Goal: Task Accomplishment & Management: Manage account settings

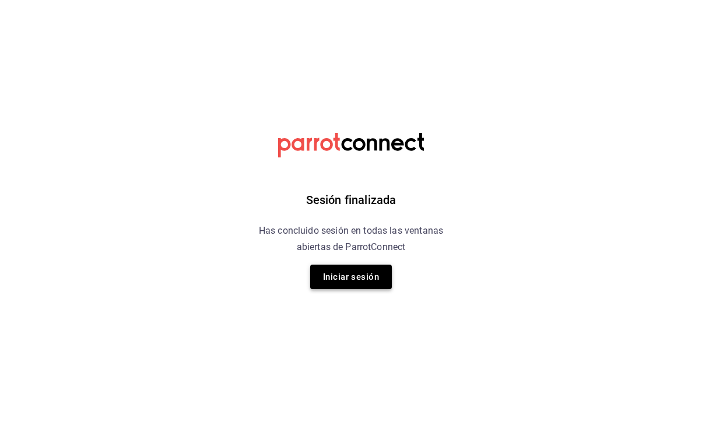
click at [366, 285] on button "Iniciar sesión" at bounding box center [351, 277] width 82 height 24
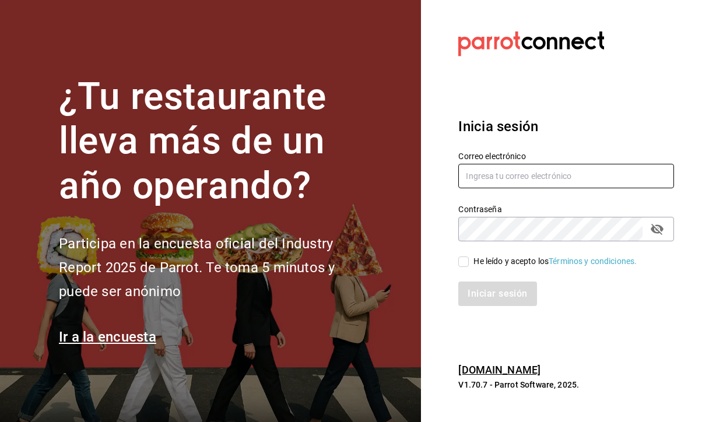
click at [516, 177] on input "text" at bounding box center [566, 176] width 216 height 24
type input "A"
type input "[EMAIL_ADDRESS][DOMAIN_NAME]"
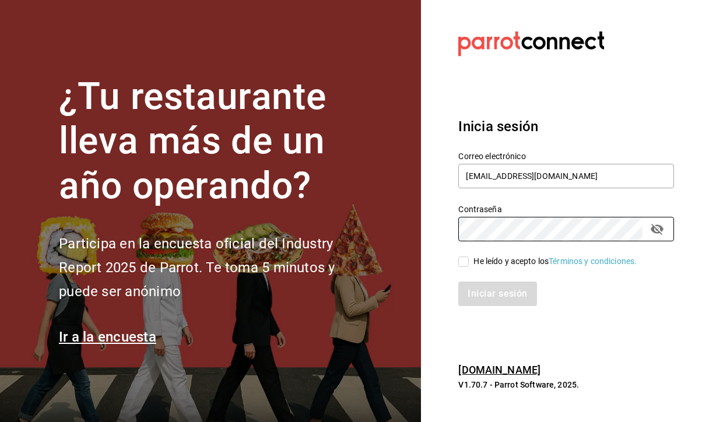
click at [462, 262] on input "He leído y acepto los Términos y condiciones." at bounding box center [463, 261] width 10 height 10
checkbox input "true"
click at [484, 302] on button "Iniciar sesión" at bounding box center [497, 294] width 79 height 24
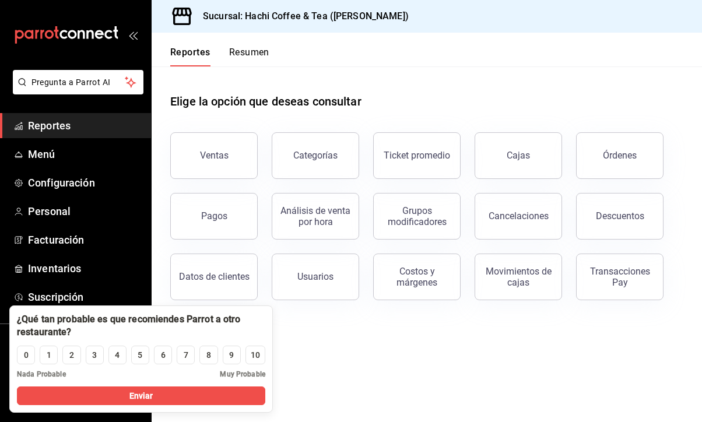
click at [363, 371] on main "Elige la opción que deseas consultar Ventas Categorías Ticket promedio Cajas Ór…" at bounding box center [427, 244] width 550 height 356
click at [368, 367] on main "Elige la opción que deseas consultar Ventas Categorías Ticket promedio Cajas Ór…" at bounding box center [427, 244] width 550 height 356
click at [62, 219] on link "Personal" at bounding box center [75, 211] width 151 height 25
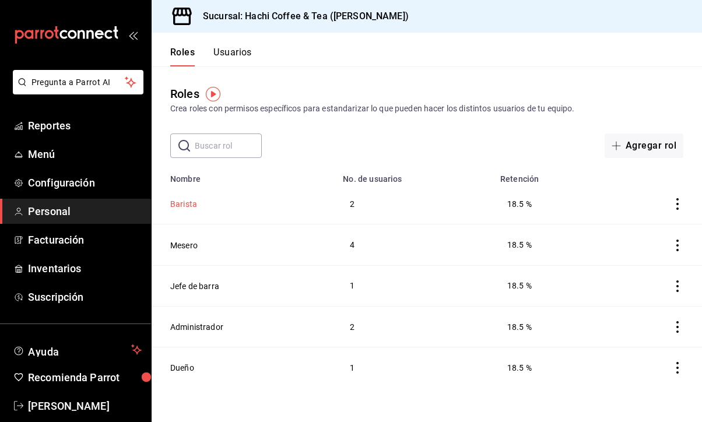
click at [191, 205] on button "Barista" at bounding box center [183, 204] width 27 height 12
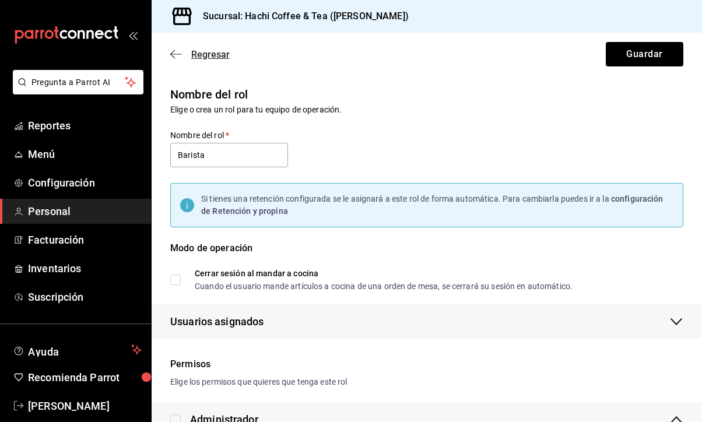
click at [205, 54] on span "Regresar" at bounding box center [210, 54] width 38 height 11
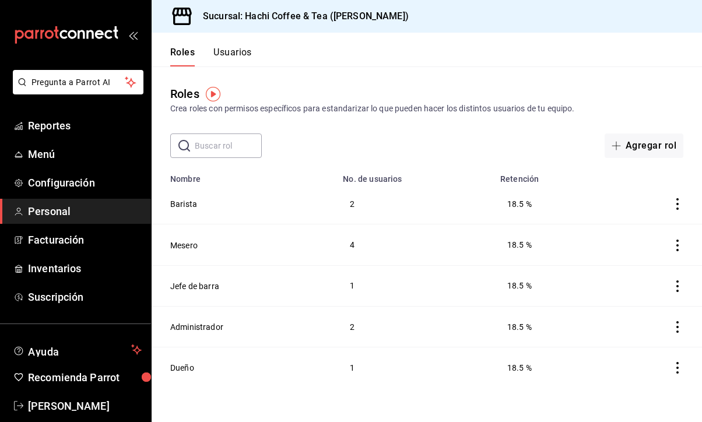
click at [240, 47] on button "Usuarios" at bounding box center [232, 57] width 38 height 20
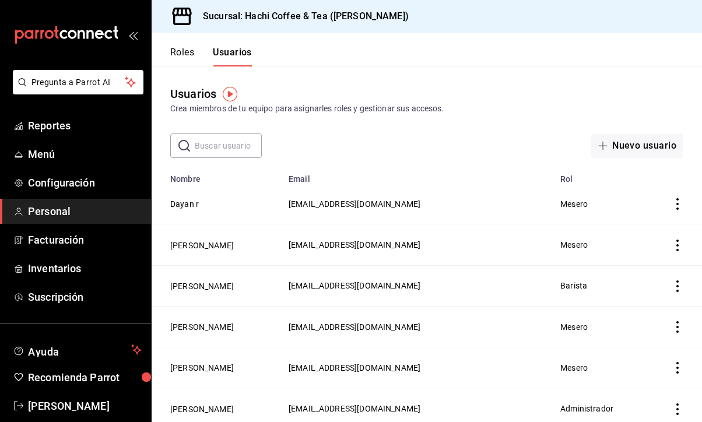
click at [683, 205] on icon "actions" at bounding box center [677, 204] width 12 height 12
click at [640, 215] on span "Eliminar" at bounding box center [624, 220] width 51 height 14
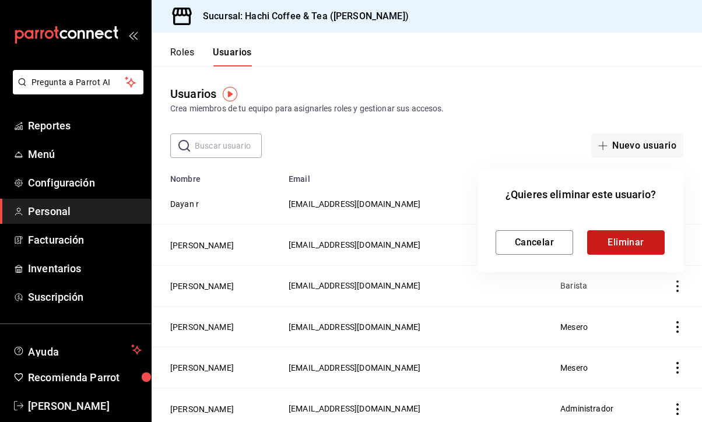
click at [617, 244] on button "Eliminar" at bounding box center [626, 242] width 78 height 24
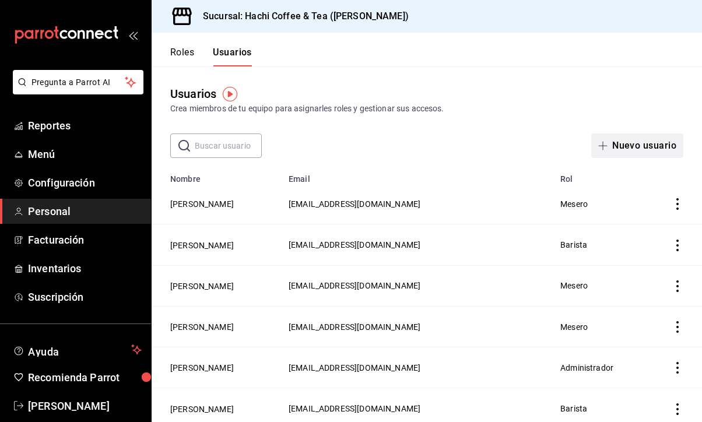
click at [635, 148] on button "Nuevo usuario" at bounding box center [637, 145] width 92 height 24
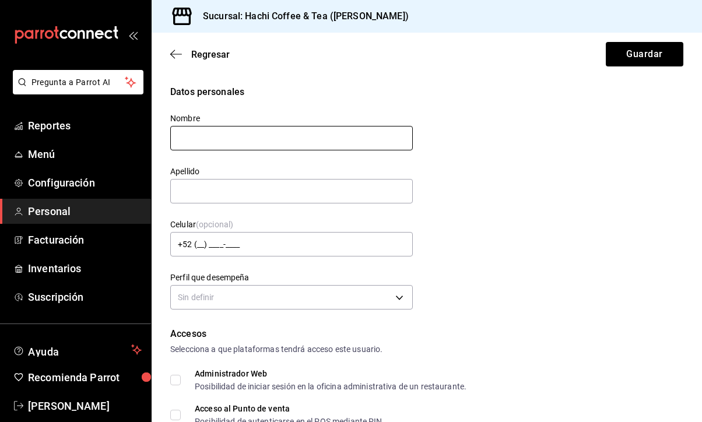
click at [233, 142] on input "text" at bounding box center [291, 138] width 242 height 24
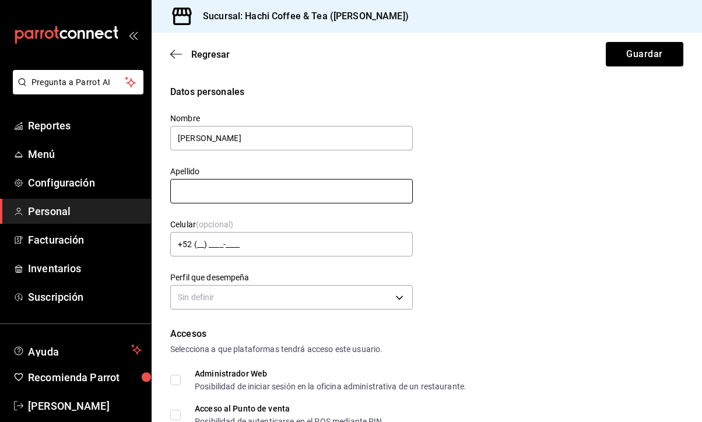
type input "[PERSON_NAME]"
click at [206, 191] on input "text" at bounding box center [291, 191] width 242 height 24
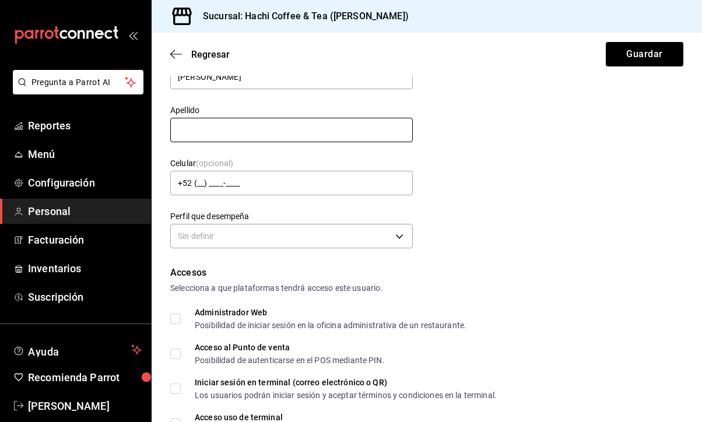
scroll to position [45, 0]
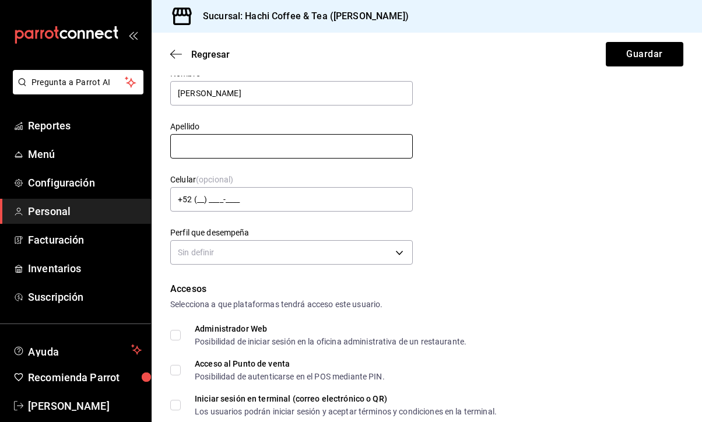
click at [206, 149] on input "text" at bounding box center [291, 146] width 242 height 24
click at [586, 212] on div "Datos personales Nombre [PERSON_NAME] Celular (opcional) +52 (__) ____-____ Per…" at bounding box center [426, 154] width 513 height 228
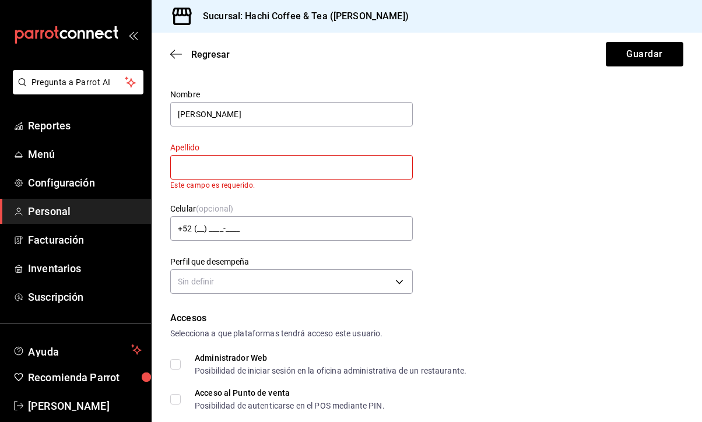
scroll to position [23, 0]
click at [211, 171] on input "text" at bounding box center [291, 168] width 242 height 24
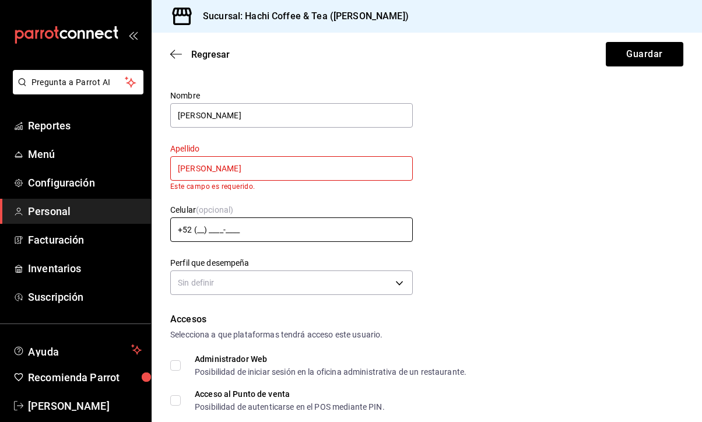
type input "[PERSON_NAME]"
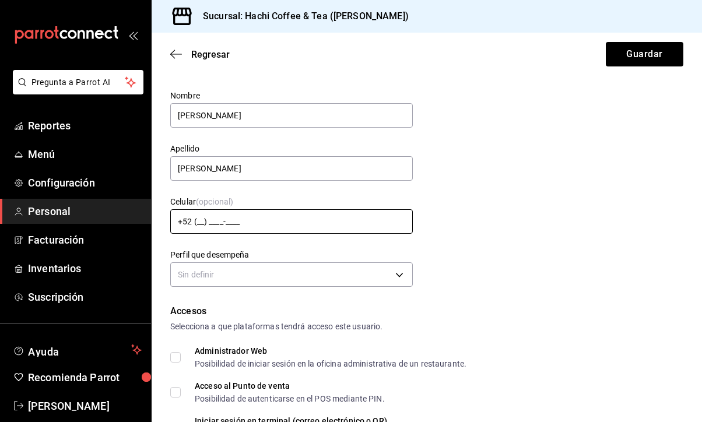
click at [213, 231] on input "+52 (__) ____-____" at bounding box center [291, 221] width 242 height 24
type input "[PHONE_NUMBER]"
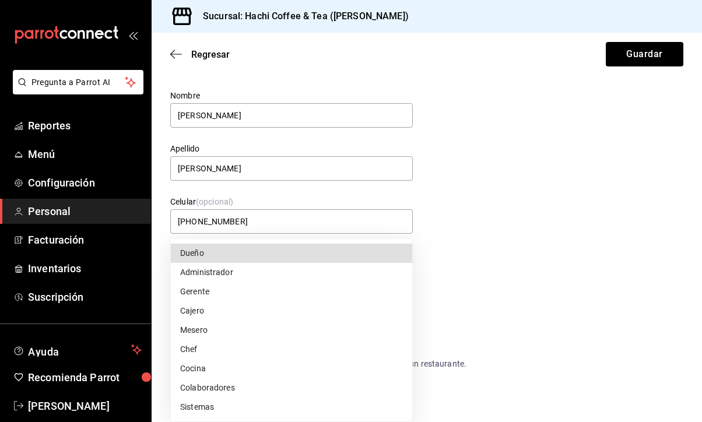
click at [310, 265] on body "Pregunta a Parrot AI Reportes Menú Configuración Personal Facturación Inventari…" at bounding box center [351, 211] width 702 height 422
click at [213, 308] on li "Cajero" at bounding box center [291, 310] width 241 height 19
type input "CASHIER"
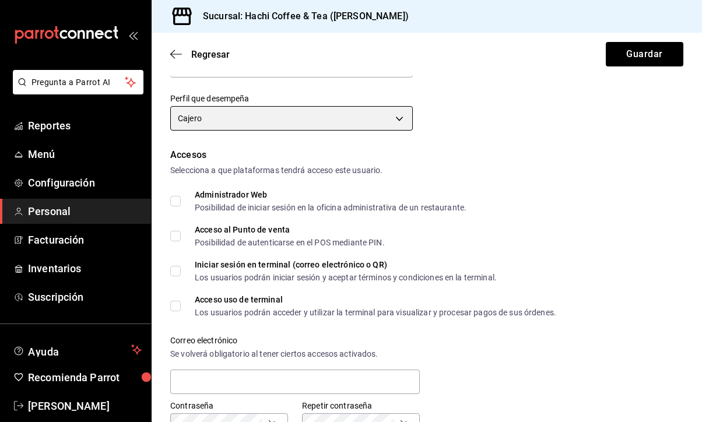
scroll to position [181, 0]
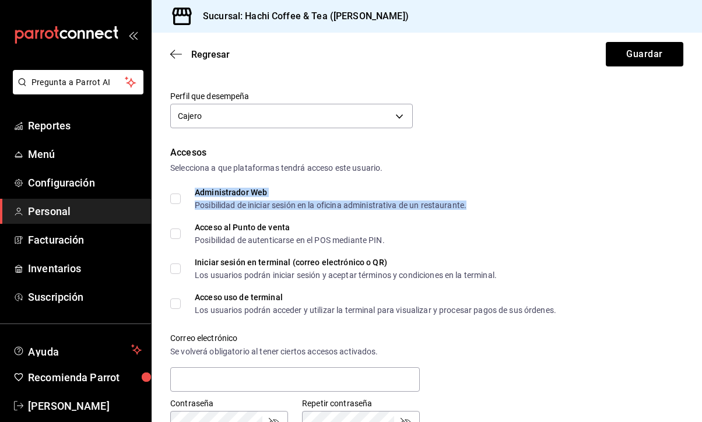
click at [231, 198] on div "Administrador Web Posibilidad de iniciar sesión en la oficina administrativa de…" at bounding box center [331, 198] width 272 height 21
click at [177, 196] on input "Administrador Web Posibilidad de iniciar sesión en la oficina administrativa de…" at bounding box center [175, 199] width 10 height 10
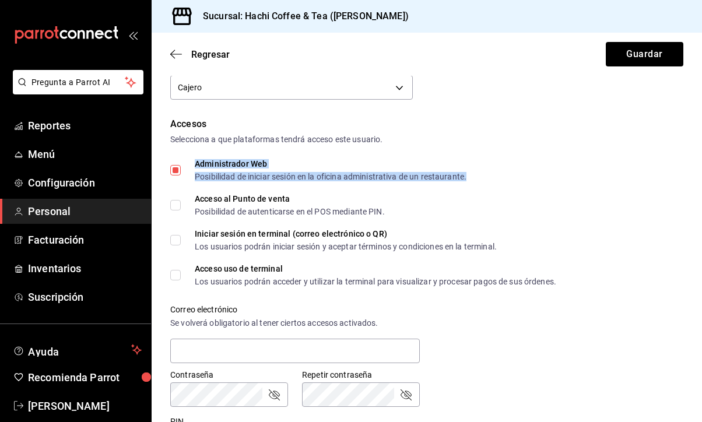
scroll to position [215, 0]
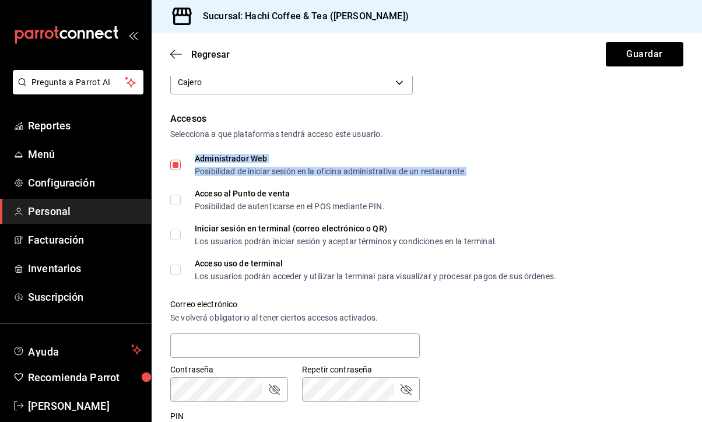
click at [175, 167] on input "Administrador Web Posibilidad de iniciar sesión en la oficina administrativa de…" at bounding box center [175, 165] width 10 height 10
checkbox input "false"
click at [175, 202] on input "Acceso al Punto de venta Posibilidad de autenticarse en el POS mediante PIN." at bounding box center [175, 200] width 10 height 10
checkbox input "true"
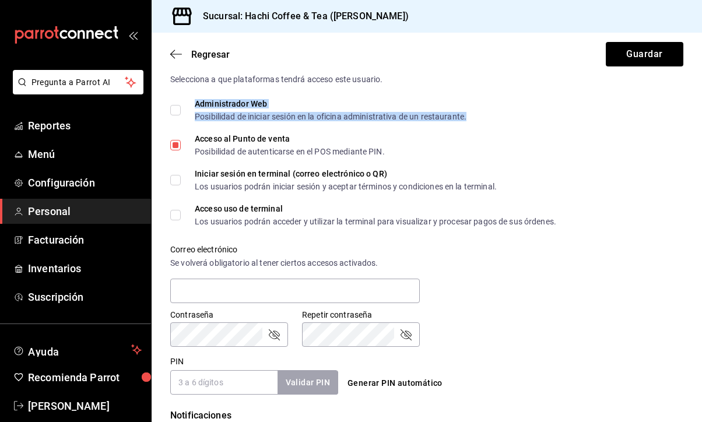
scroll to position [270, 0]
click at [176, 215] on input "Acceso uso de terminal Los usuarios podrán acceder y utilizar la terminal para …" at bounding box center [175, 214] width 10 height 10
checkbox input "true"
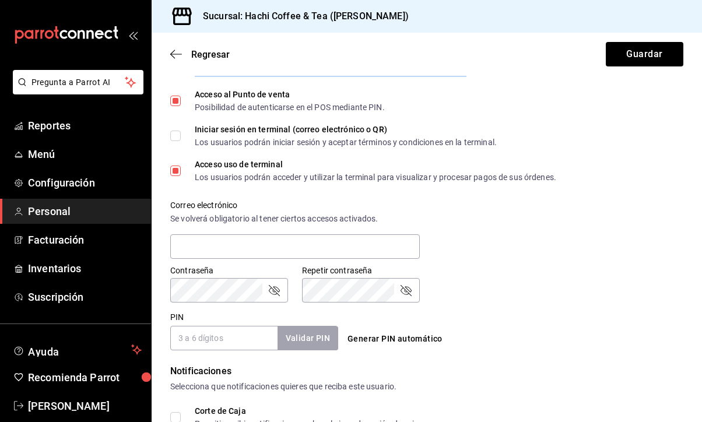
scroll to position [317, 0]
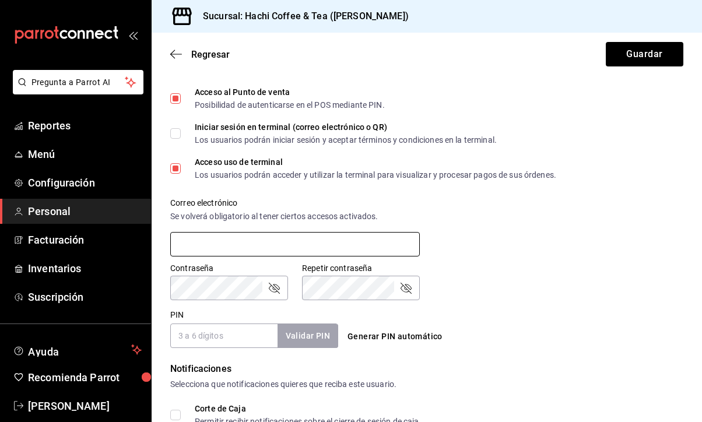
click at [227, 247] on input "text" at bounding box center [294, 244] width 249 height 24
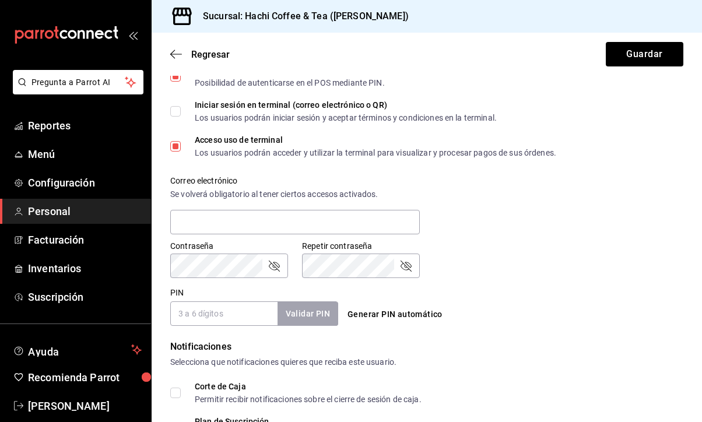
click at [196, 322] on input "PIN" at bounding box center [223, 313] width 107 height 24
type input "1960"
click at [312, 324] on button "Validar PIN" at bounding box center [307, 313] width 62 height 25
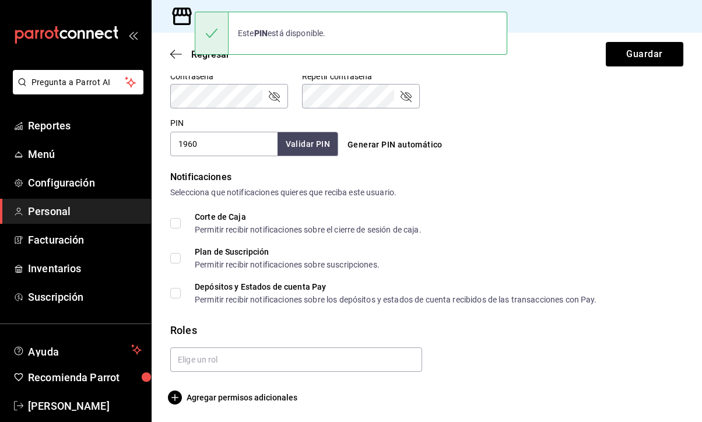
scroll to position [509, 0]
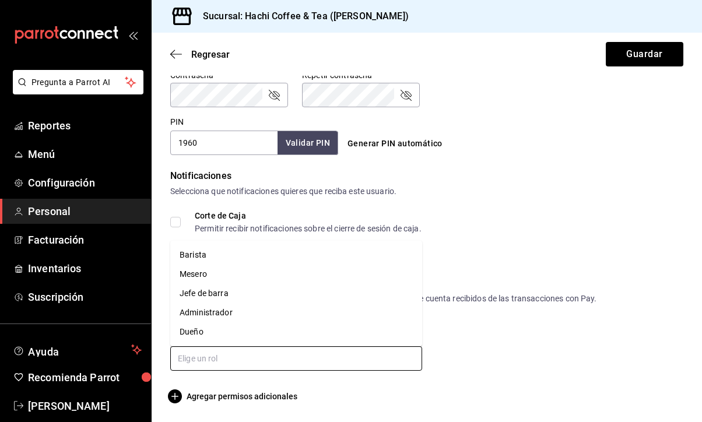
click at [201, 365] on input "text" at bounding box center [296, 358] width 252 height 24
click at [207, 250] on li "Barista" at bounding box center [296, 254] width 252 height 19
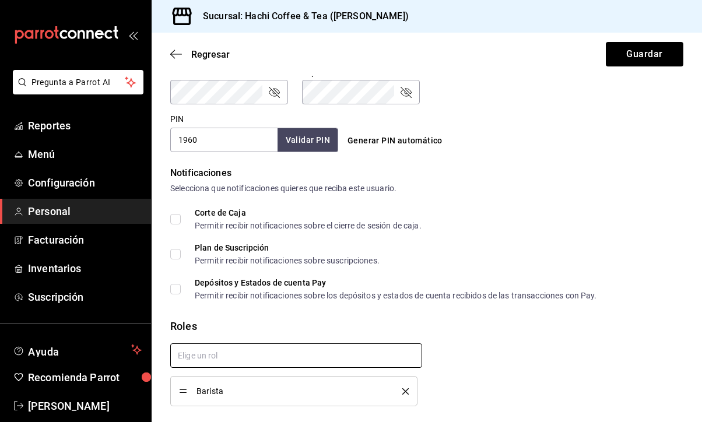
scroll to position [507, 0]
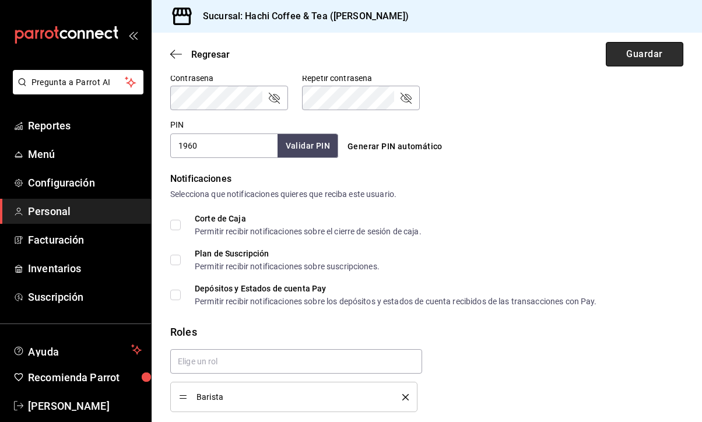
click at [650, 50] on button "Guardar" at bounding box center [645, 54] width 78 height 24
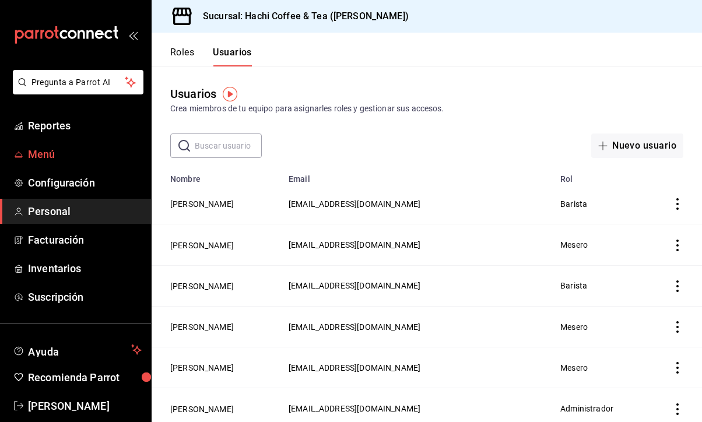
click at [53, 149] on span "Menú" at bounding box center [85, 154] width 114 height 16
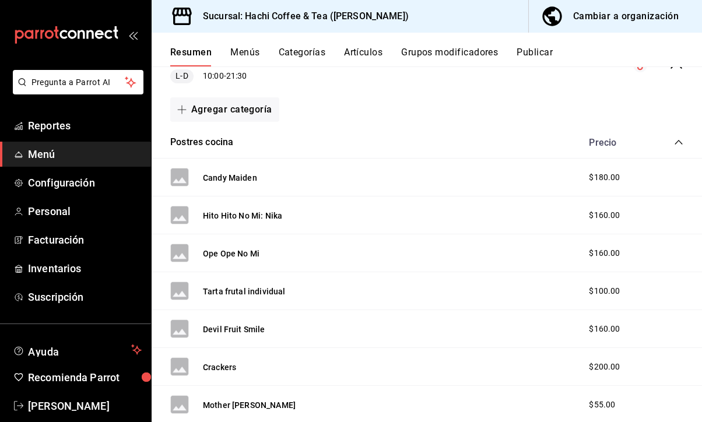
scroll to position [152, 0]
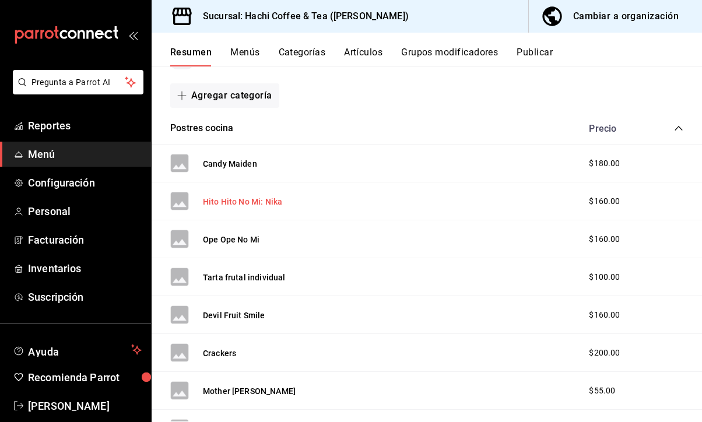
click at [244, 201] on button "Hito Hito No Mi: Nika" at bounding box center [242, 202] width 79 height 12
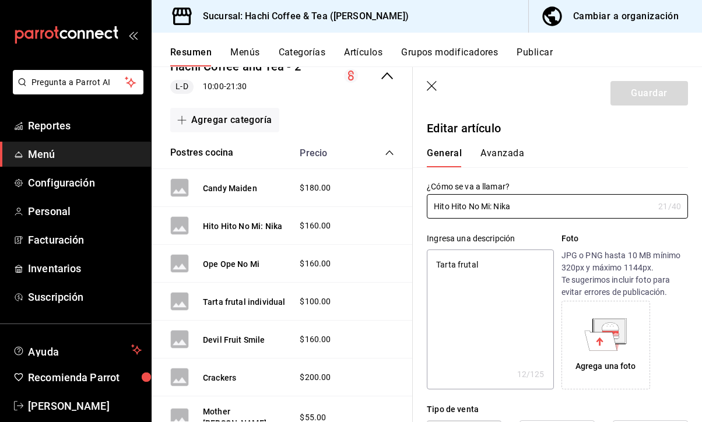
type textarea "x"
click at [435, 84] on icon "button" at bounding box center [433, 87] width 12 height 12
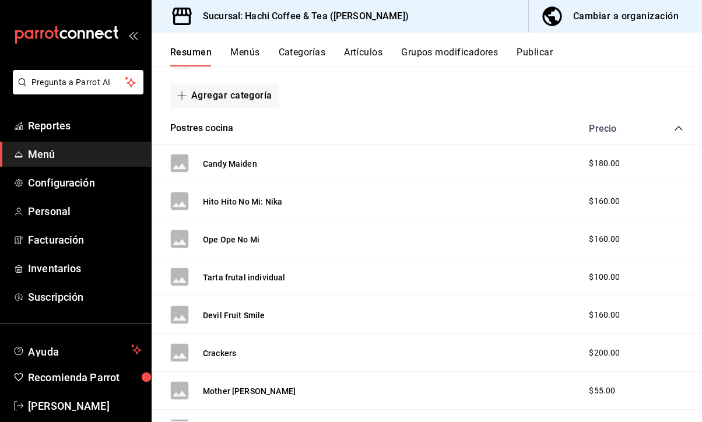
click at [365, 59] on button "Artículos" at bounding box center [363, 57] width 38 height 20
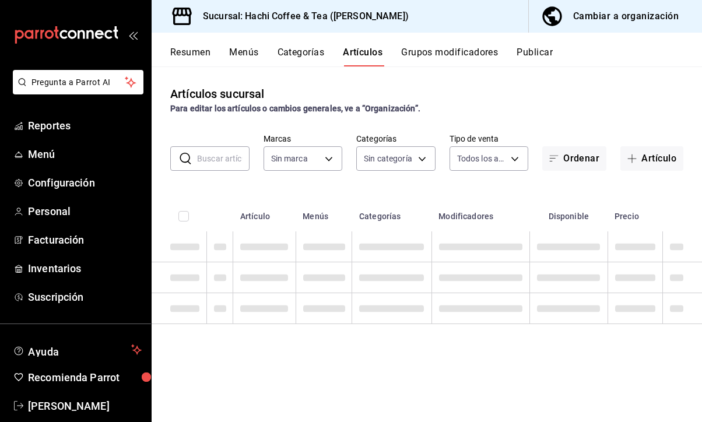
type input "905d9964-d07e-4f00-ab25-2eb4350eb89d"
type input "633b2a5b-f1cc-4efd-ad8a-51e232216744,0969f79a-274a-4cef-8745-84590aece707,a5c4b…"
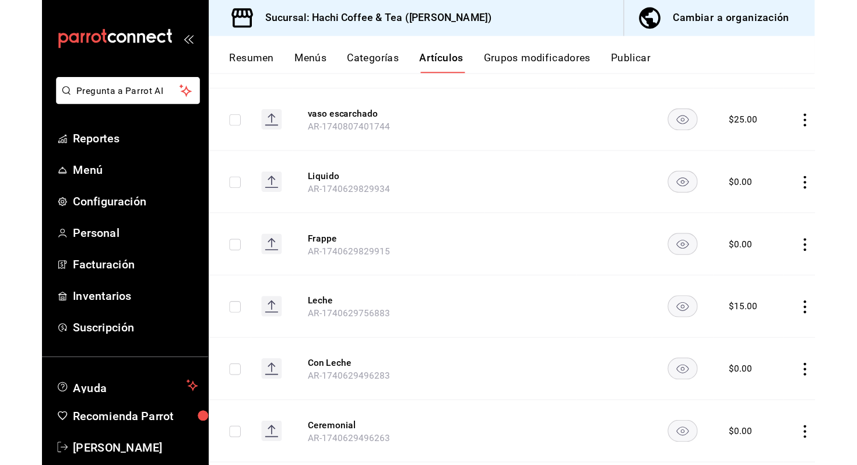
scroll to position [1650, 0]
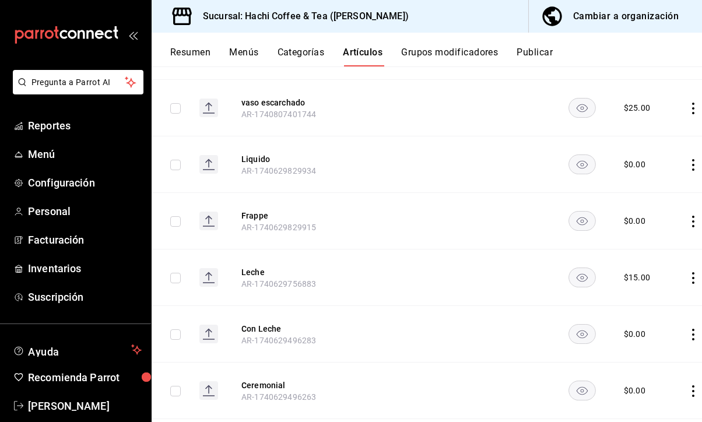
click at [182, 193] on td at bounding box center [171, 164] width 38 height 57
click at [175, 170] on input "checkbox" at bounding box center [175, 165] width 10 height 10
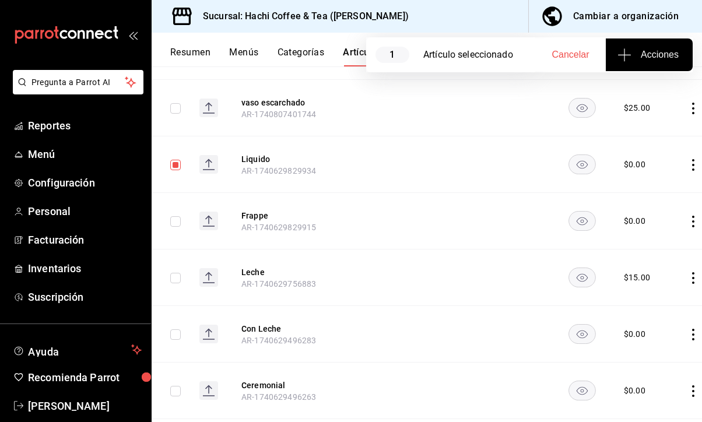
click at [639, 55] on span "Acciones" at bounding box center [649, 55] width 59 height 14
click at [697, 277] on div at bounding box center [351, 211] width 702 height 422
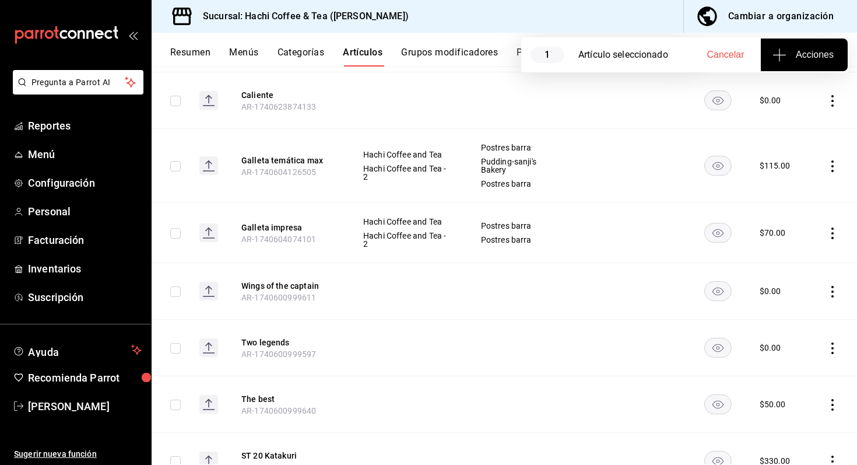
scroll to position [1911, 0]
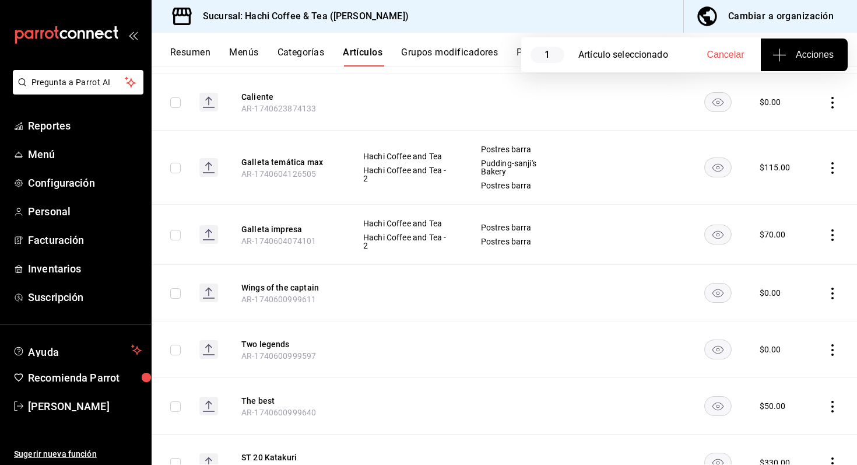
click at [701, 162] on icon "actions" at bounding box center [833, 168] width 12 height 12
click at [701, 221] on span "Eliminar" at bounding box center [797, 223] width 30 height 9
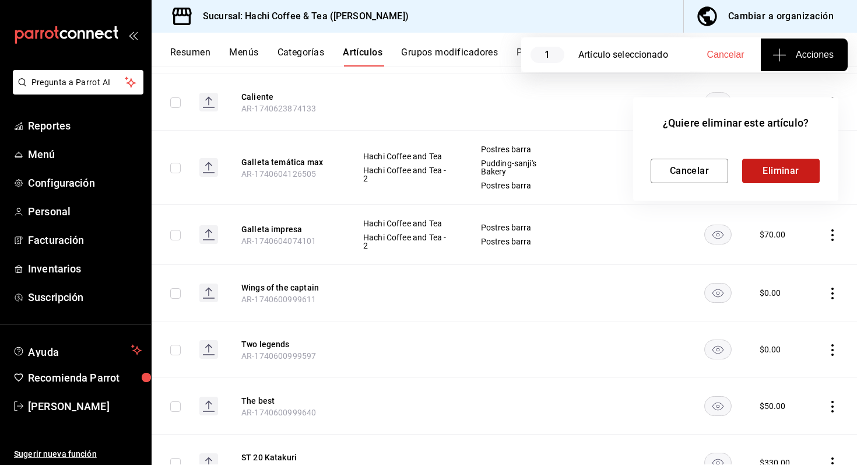
click at [701, 177] on button "Eliminar" at bounding box center [781, 171] width 78 height 24
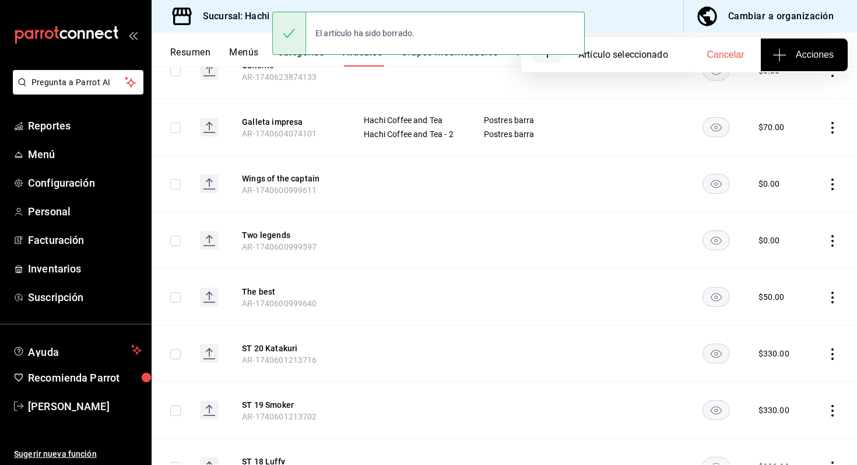
scroll to position [1879, 0]
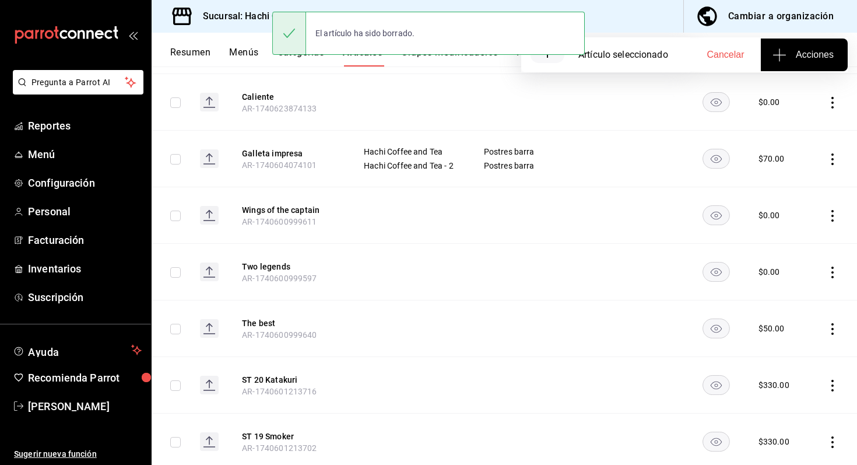
click at [701, 153] on icon "actions" at bounding box center [833, 159] width 12 height 12
click at [701, 216] on span "Eliminar" at bounding box center [797, 214] width 30 height 9
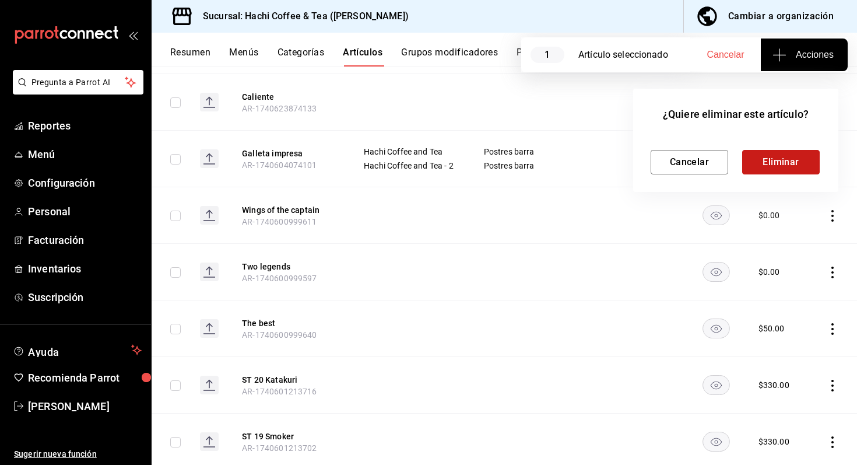
click at [701, 156] on button "Eliminar" at bounding box center [781, 162] width 78 height 24
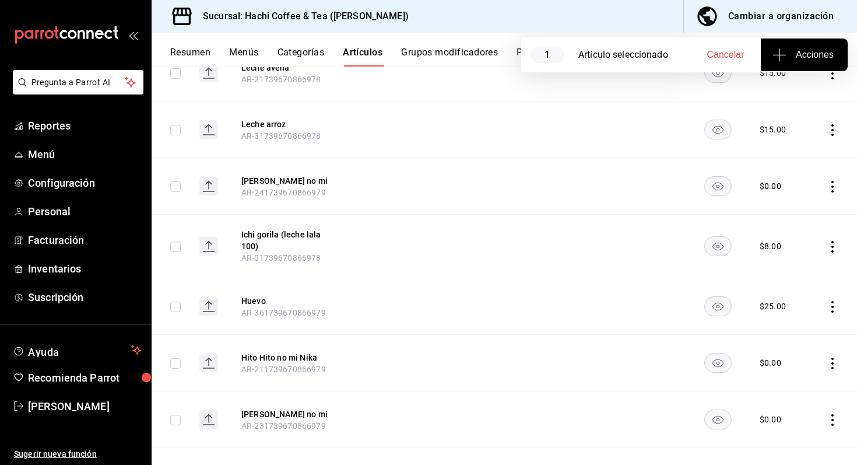
scroll to position [4463, 0]
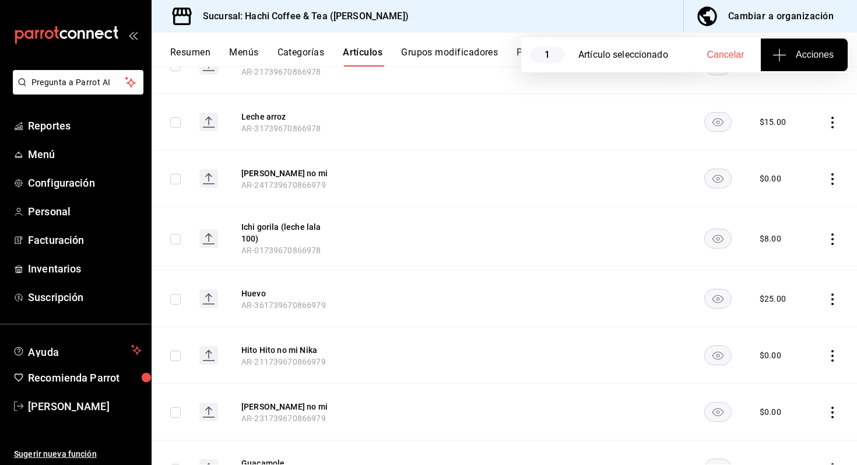
click at [701, 62] on button "Cancelar" at bounding box center [725, 54] width 71 height 33
checkbox input "false"
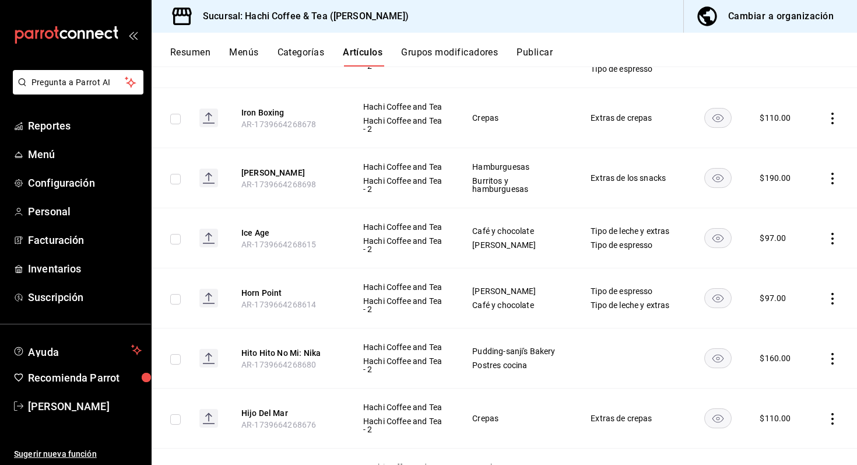
scroll to position [9070, 0]
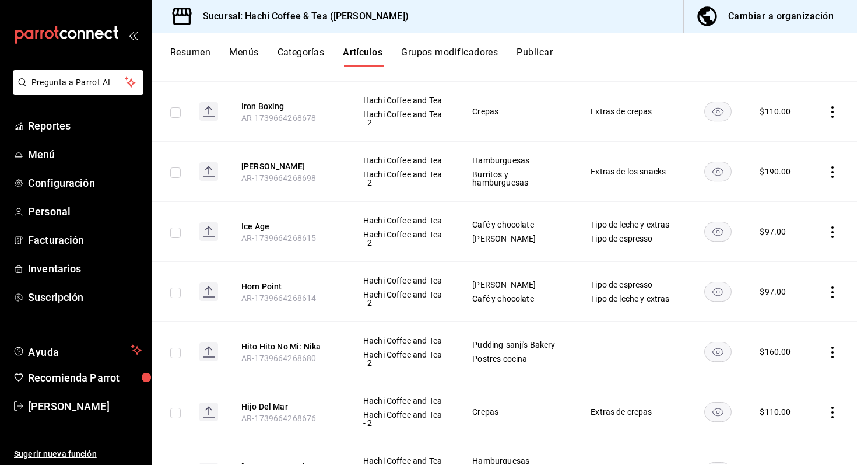
click at [701, 346] on icon "actions" at bounding box center [833, 352] width 12 height 12
click at [701, 403] on li "Eliminar" at bounding box center [787, 397] width 70 height 24
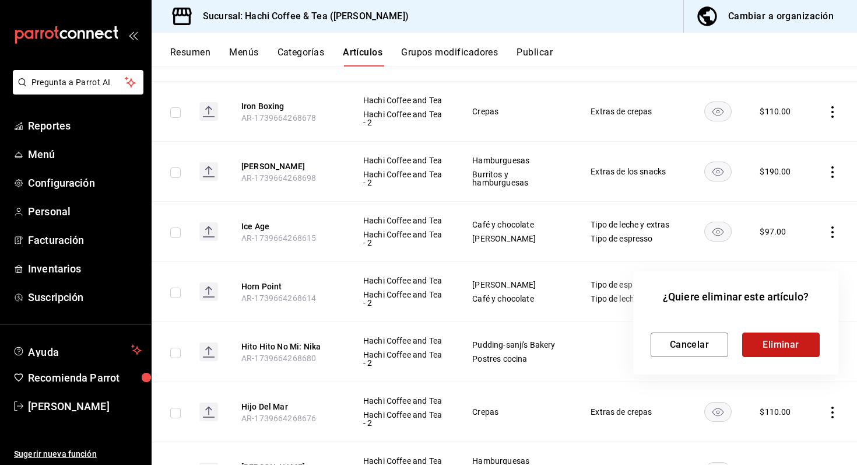
click at [701, 351] on button "Eliminar" at bounding box center [781, 344] width 78 height 24
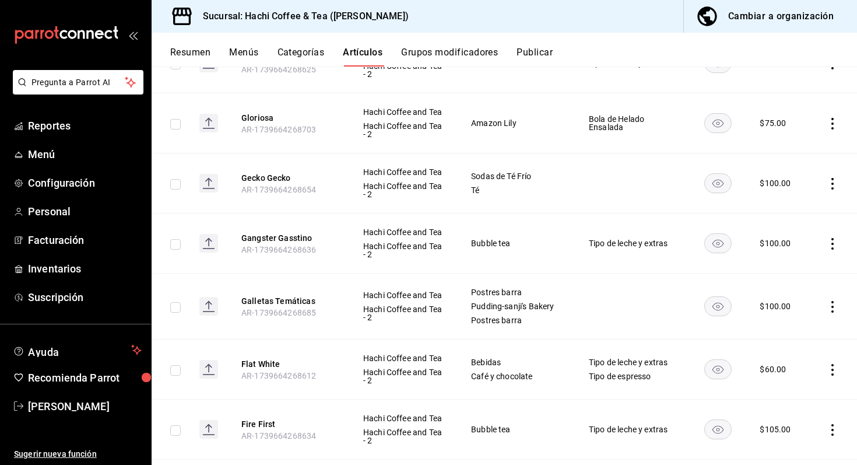
scroll to position [9730, 0]
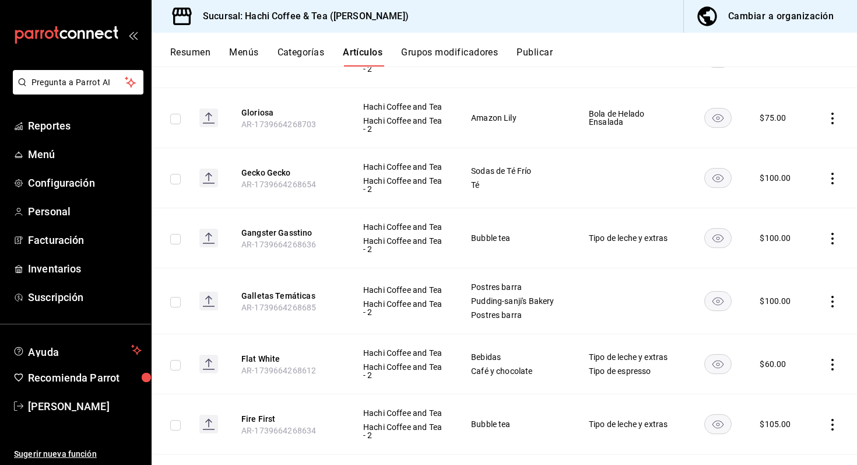
click at [701, 296] on icon "actions" at bounding box center [833, 302] width 12 height 12
click at [701, 347] on span "Eliminar" at bounding box center [797, 346] width 30 height 9
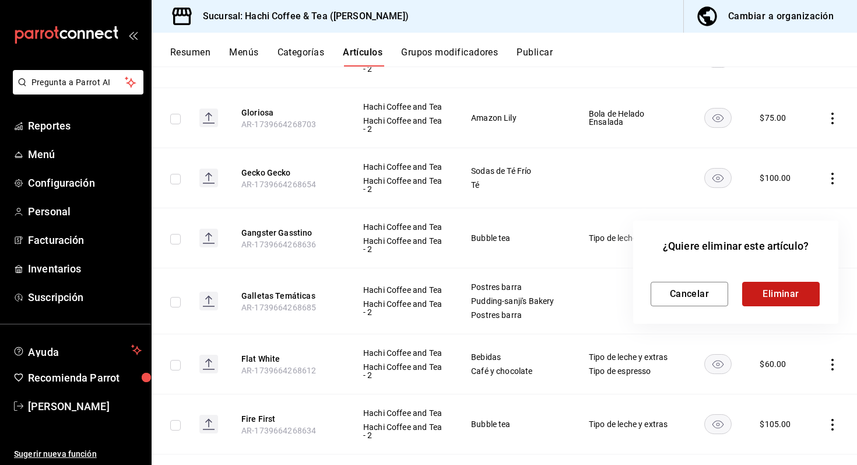
click at [701, 296] on button "Eliminar" at bounding box center [781, 294] width 78 height 24
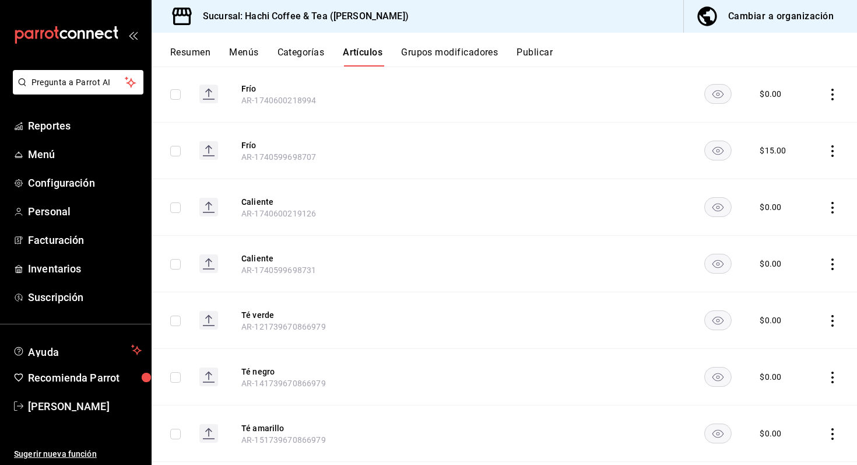
scroll to position [2581, 0]
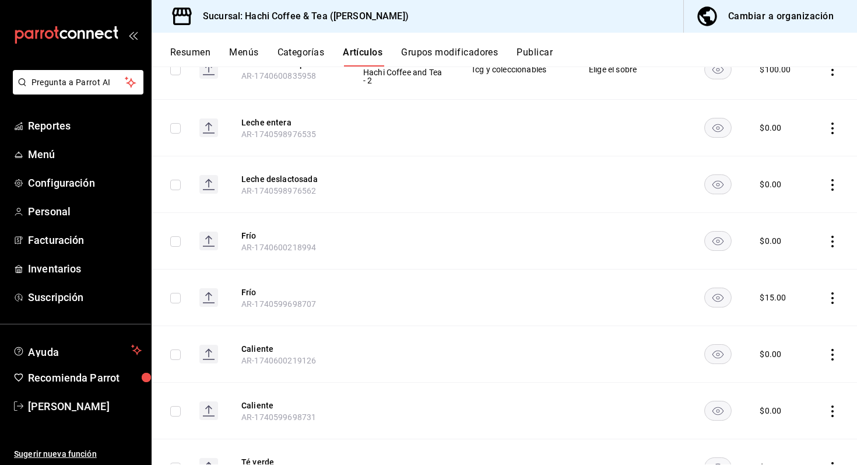
click at [532, 55] on button "Publicar" at bounding box center [534, 57] width 36 height 20
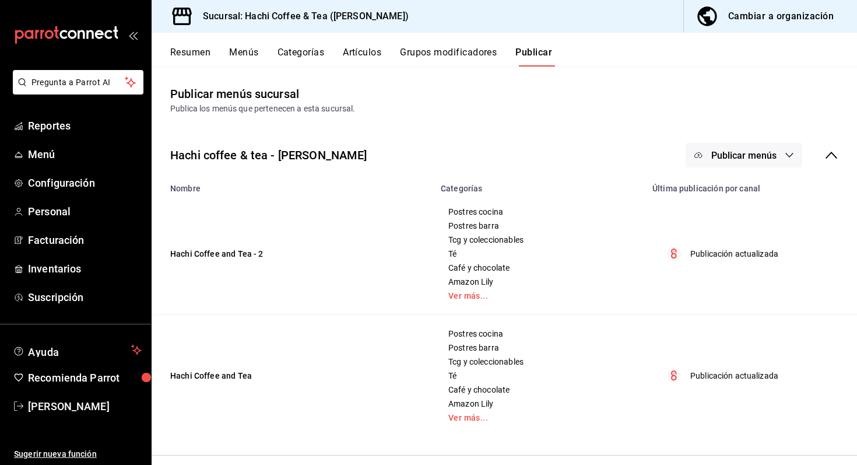
click at [409, 56] on button "Grupos modificadores" at bounding box center [448, 57] width 97 height 20
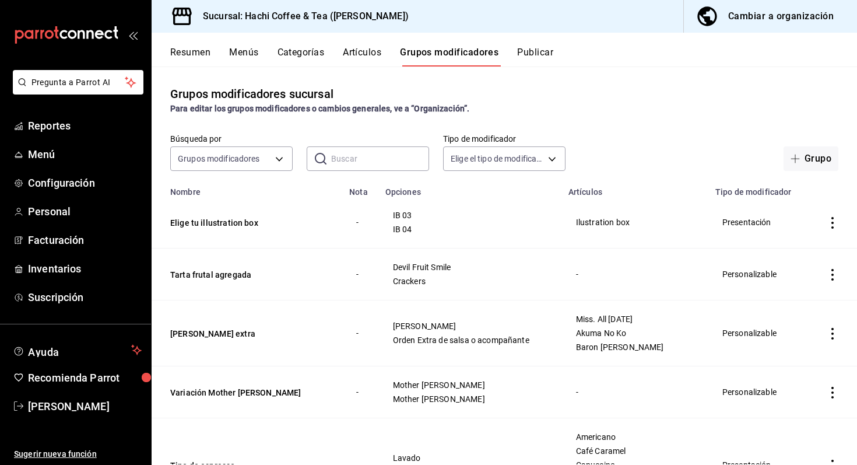
click at [182, 60] on button "Resumen" at bounding box center [190, 57] width 40 height 20
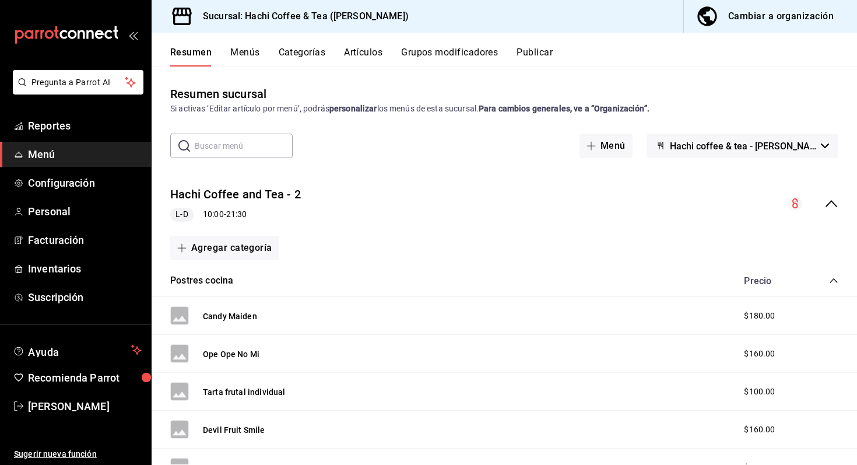
click at [701, 147] on button "Hachi coffee & tea - [PERSON_NAME]" at bounding box center [742, 145] width 192 height 24
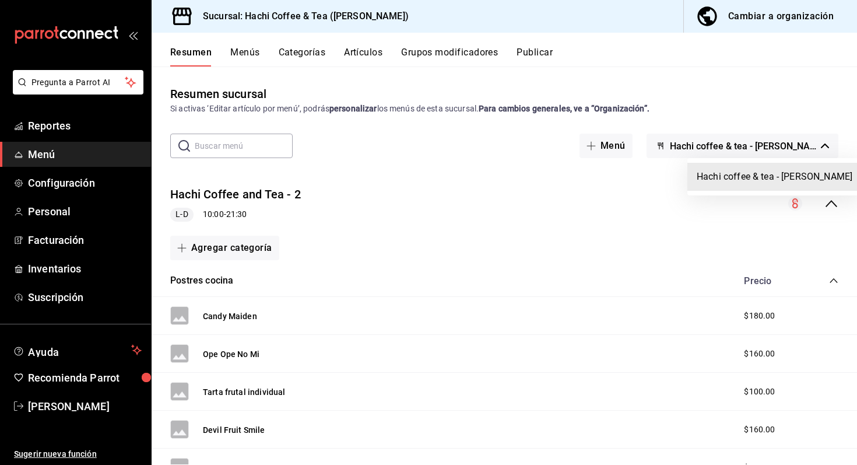
click at [701, 92] on div at bounding box center [428, 232] width 857 height 465
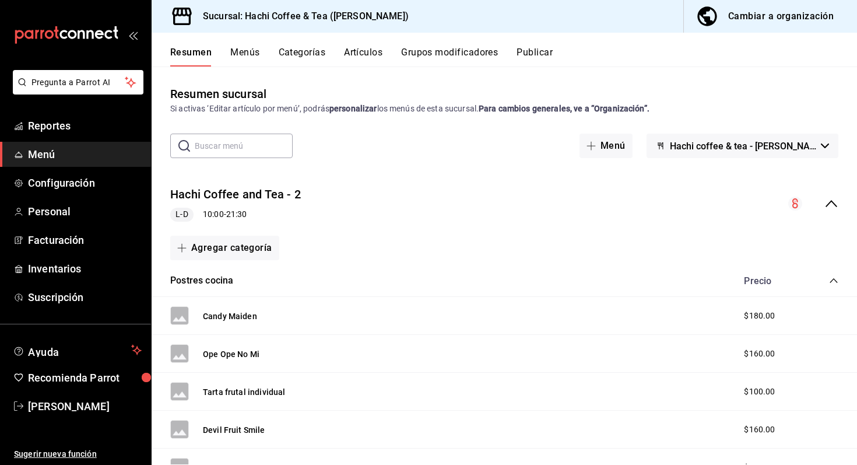
click at [543, 58] on button "Publicar" at bounding box center [534, 57] width 36 height 20
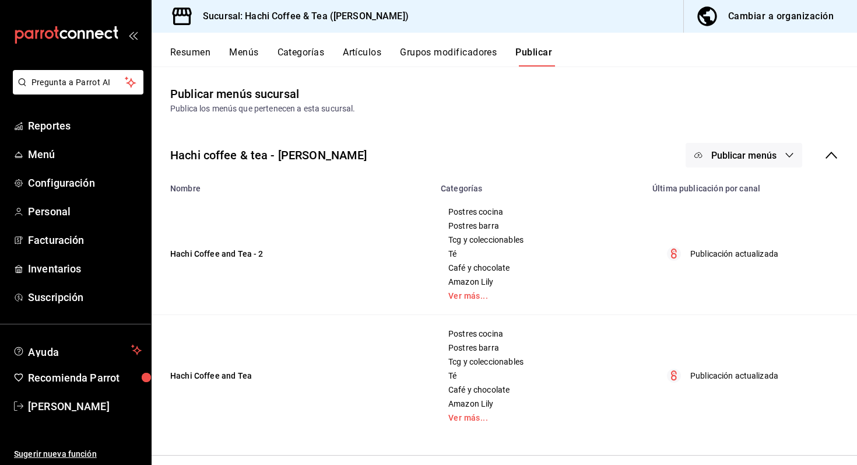
click at [701, 156] on span "Publicar menús" at bounding box center [743, 155] width 65 height 11
click at [701, 120] on div at bounding box center [428, 232] width 857 height 465
click at [701, 254] on p "Publicación actualizada" at bounding box center [734, 254] width 88 height 12
click at [701, 151] on icon at bounding box center [831, 155] width 14 height 14
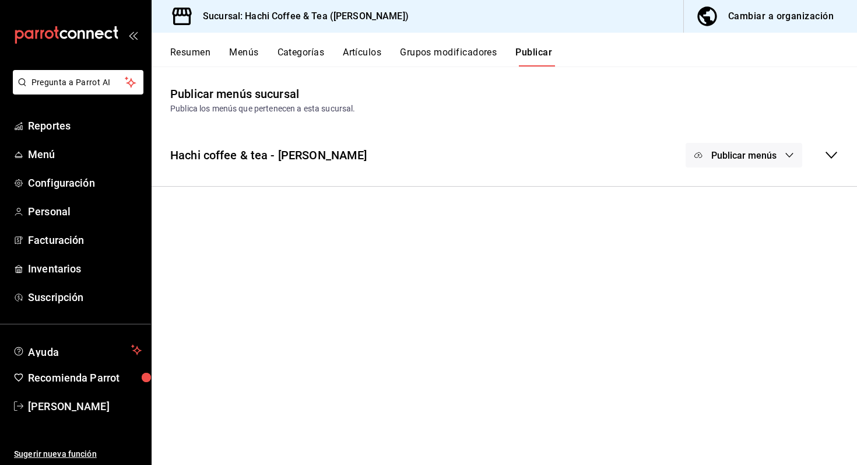
click at [442, 68] on main "Publicar menús sucursal Publica los menús que pertenecen a esta sucursal. Hachi…" at bounding box center [504, 265] width 705 height 398
click at [376, 58] on button "Artículos" at bounding box center [362, 57] width 38 height 20
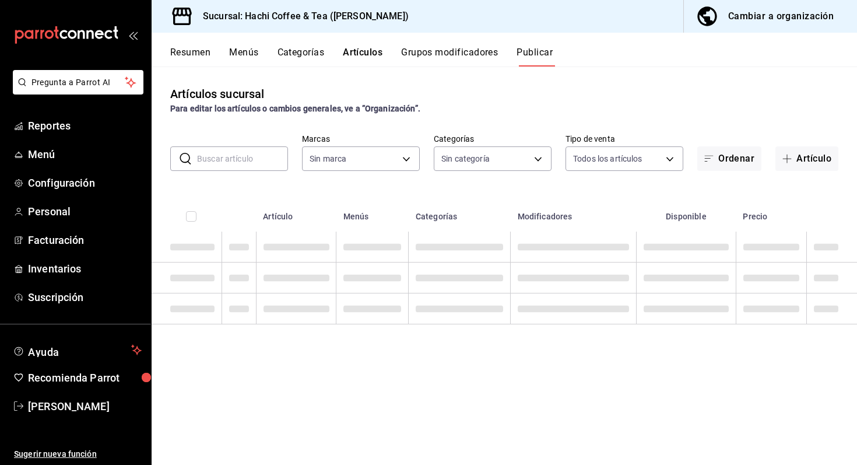
type input "905d9964-d07e-4f00-ab25-2eb4350eb89d"
click at [283, 48] on button "Categorías" at bounding box center [300, 57] width 47 height 20
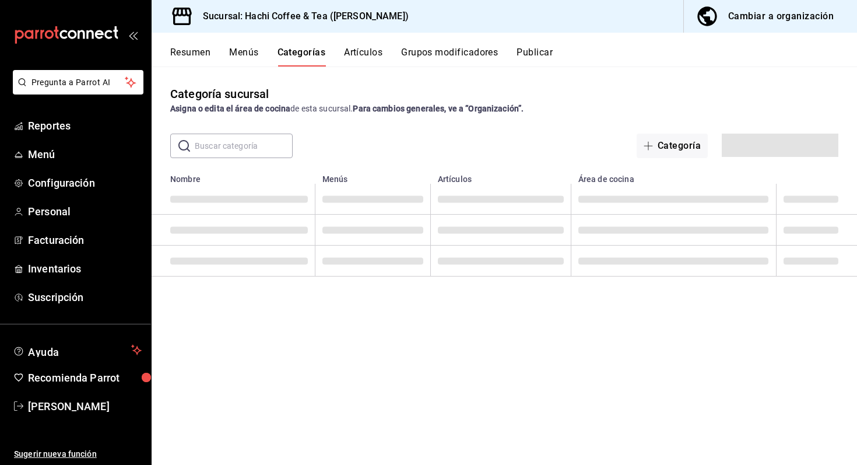
click at [219, 50] on div "Resumen Menús Categorías Artículos Grupos modificadores Publicar" at bounding box center [513, 57] width 687 height 20
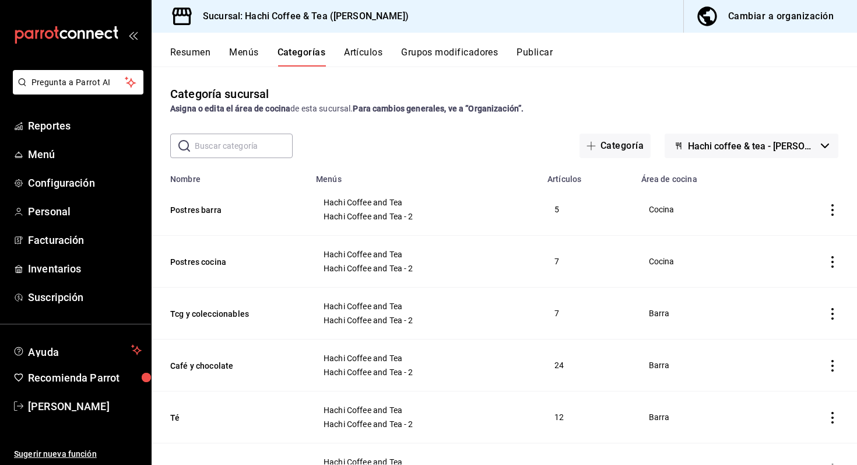
click at [187, 67] on div "Categoría sucursal Asigna o edita el área de cocina de esta sucursal. Para camb…" at bounding box center [504, 265] width 705 height 398
click at [187, 66] on button "Resumen" at bounding box center [190, 57] width 40 height 20
